Goal: Find specific page/section: Find specific page/section

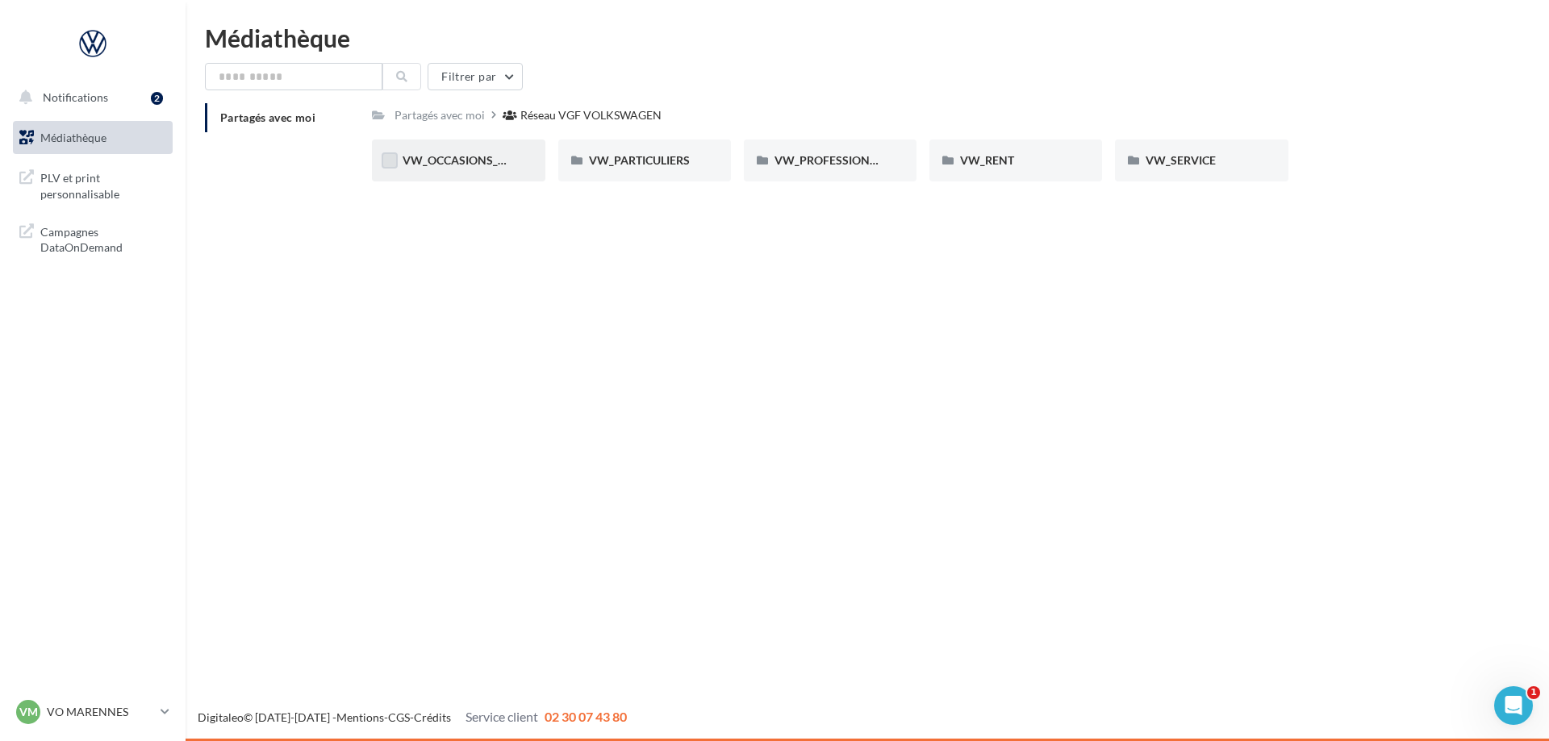
click at [385, 160] on label at bounding box center [390, 160] width 16 height 16
click at [450, 162] on span "VW_OCCASIONS_GARANTIES" at bounding box center [482, 160] width 158 height 14
click at [390, 163] on label at bounding box center [390, 160] width 16 height 16
drag, startPoint x: 388, startPoint y: 163, endPoint x: 452, endPoint y: 170, distance: 64.1
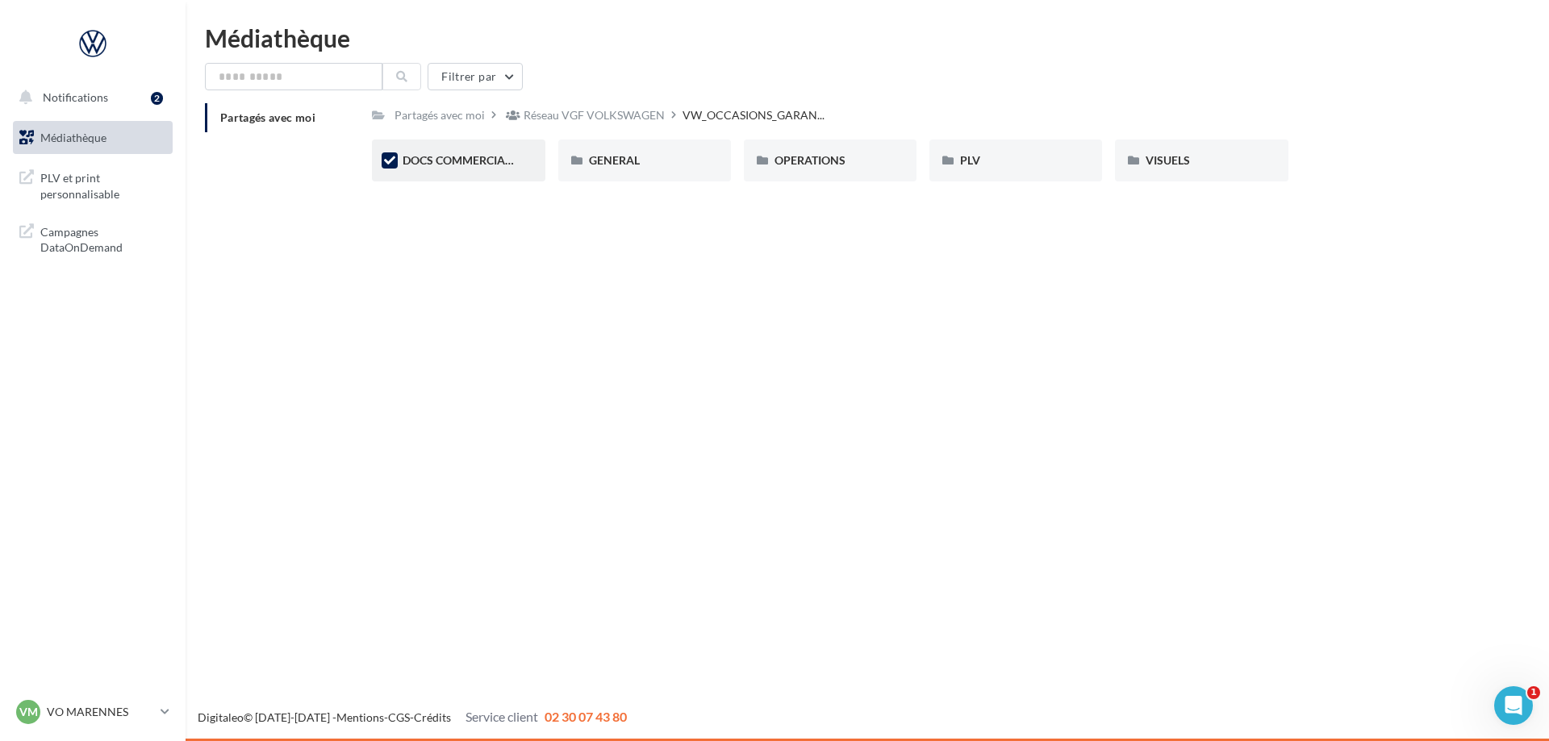
click at [388, 162] on icon at bounding box center [389, 160] width 11 height 11
click at [947, 165] on label at bounding box center [947, 160] width 16 height 16
click at [971, 158] on span "PLV" at bounding box center [970, 160] width 20 height 14
click at [947, 160] on label at bounding box center [947, 160] width 16 height 16
click at [86, 196] on span "PLV et print personnalisable" at bounding box center [103, 184] width 126 height 35
